Goal: Transaction & Acquisition: Purchase product/service

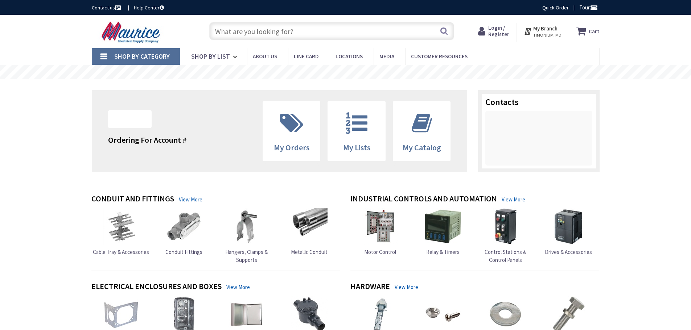
click at [284, 30] on input "text" at bounding box center [331, 31] width 245 height 18
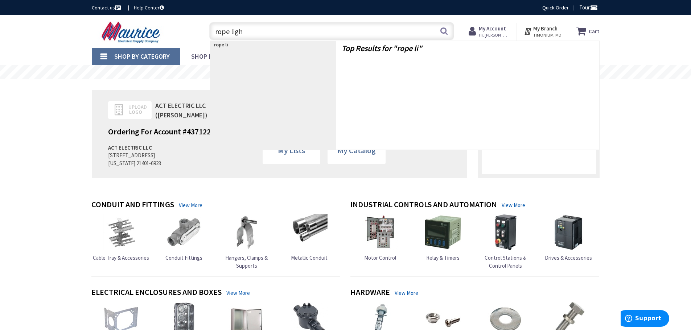
type input "rope light"
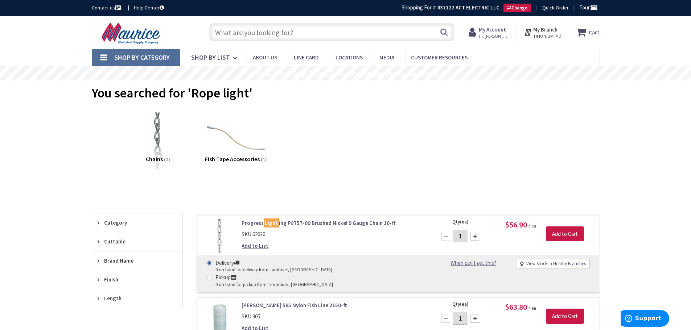
drag, startPoint x: 230, startPoint y: 22, endPoint x: 230, endPoint y: 27, distance: 5.1
click at [230, 22] on div "Search" at bounding box center [330, 31] width 248 height 23
click at [230, 30] on input "text" at bounding box center [331, 32] width 245 height 18
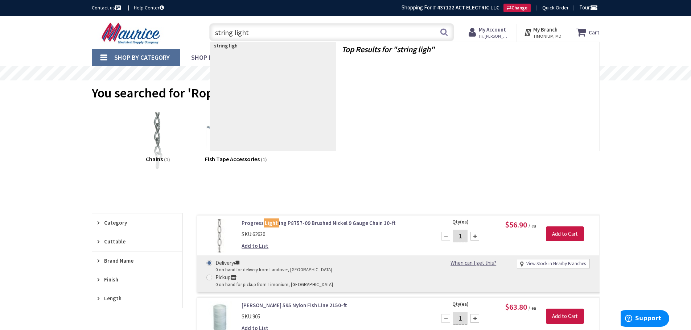
type input "string light\"
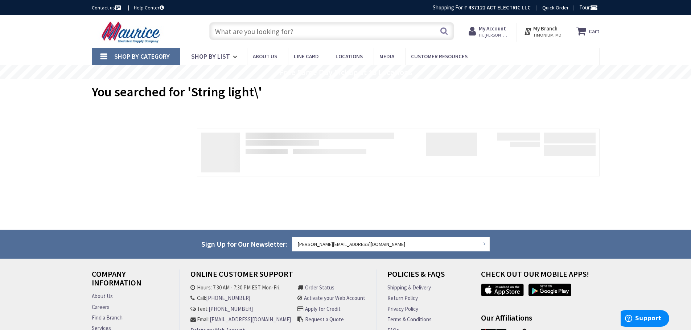
click at [252, 31] on input "text" at bounding box center [331, 31] width 245 height 18
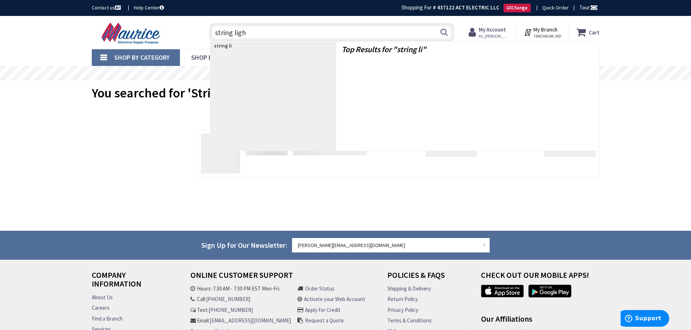
type input "string light"
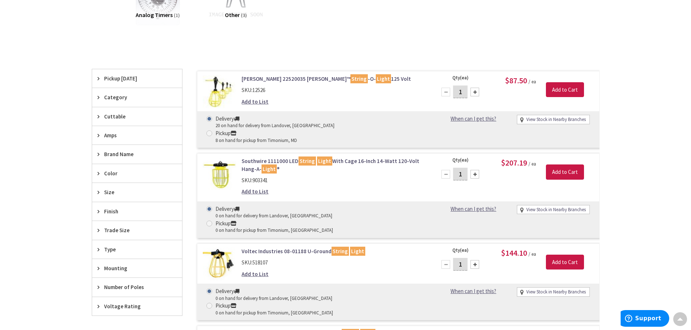
scroll to position [219, 0]
click at [288, 157] on link "Southwire 1111000 LED String Light With Cage 16-Inch 14-Watt 120-Volt Hang-A- L…" at bounding box center [334, 165] width 185 height 16
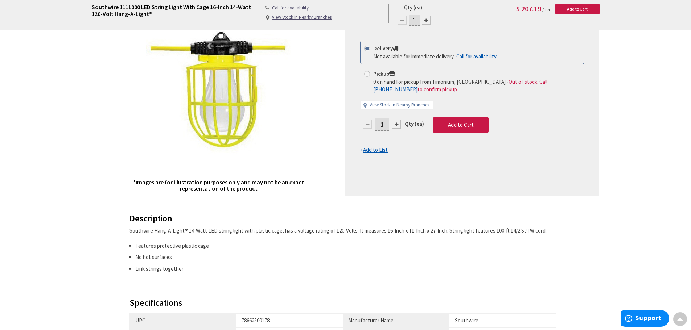
scroll to position [110, 0]
